Goal: Task Accomplishment & Management: Manage account settings

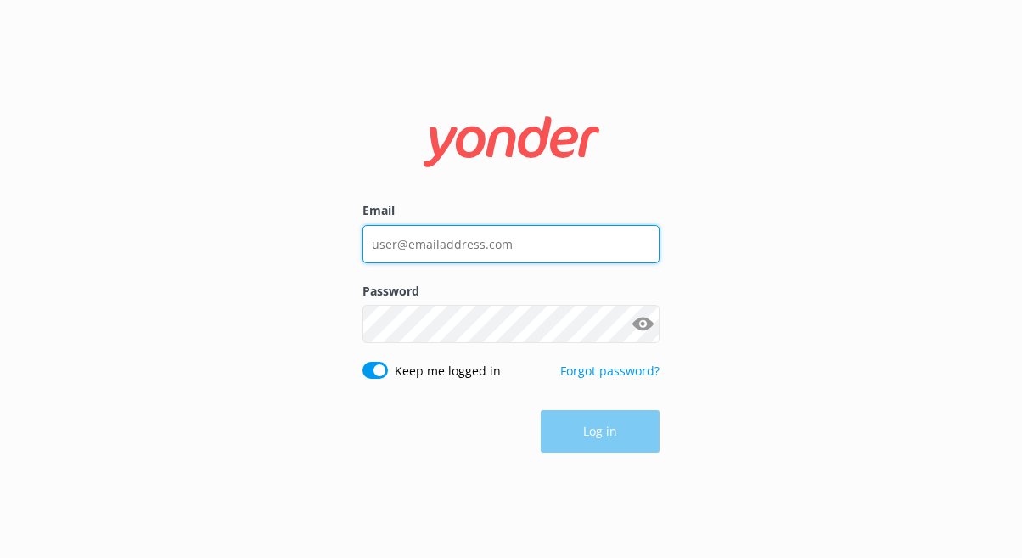
click at [472, 245] on input "Email" at bounding box center [510, 244] width 297 height 38
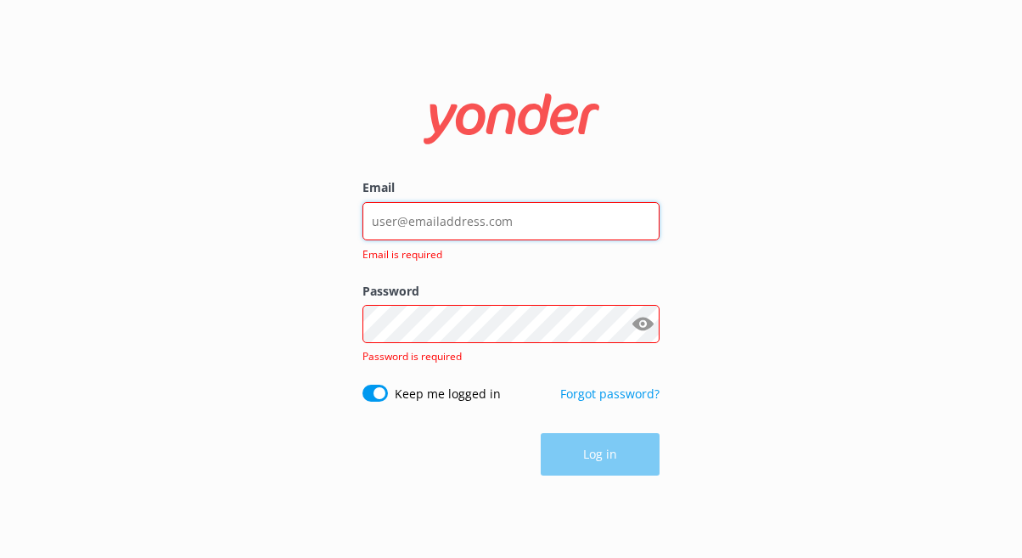
type input "[EMAIL_ADDRESS][DOMAIN_NAME]"
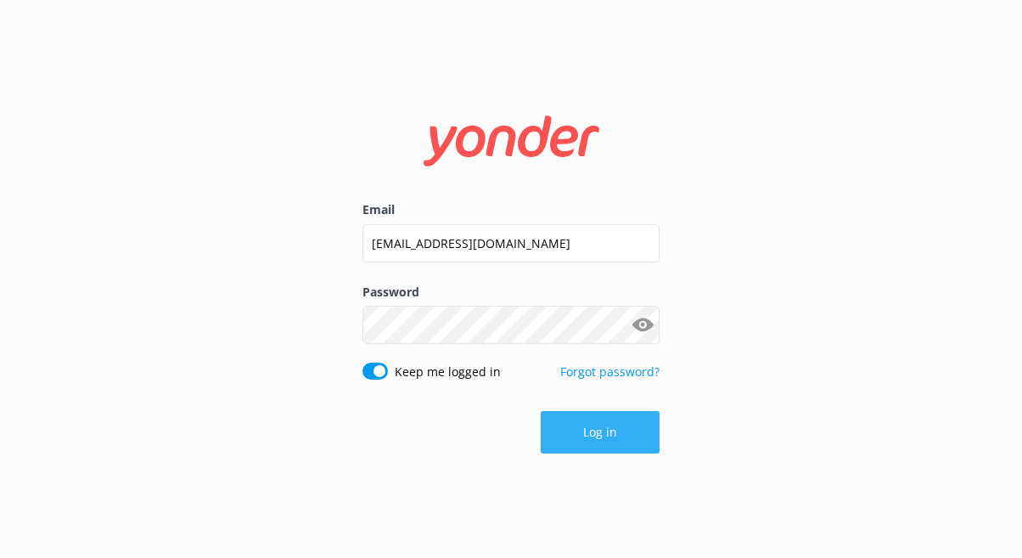
click at [614, 418] on button "Log in" at bounding box center [600, 432] width 119 height 42
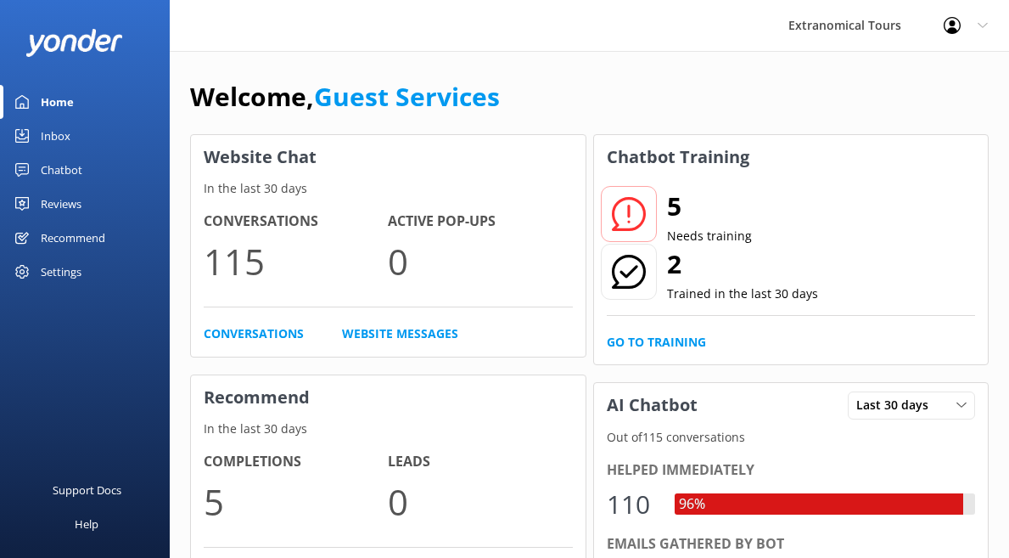
click at [87, 129] on link "Inbox" at bounding box center [85, 136] width 170 height 34
